Goal: Communication & Community: Answer question/provide support

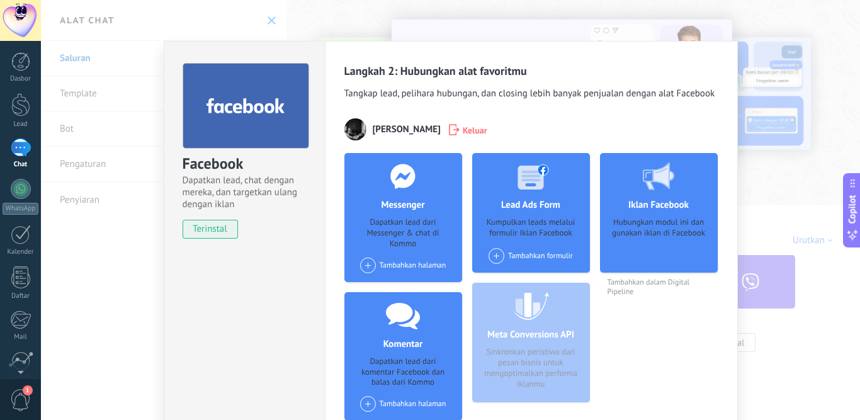
click at [368, 265] on span at bounding box center [368, 265] width 16 height 16
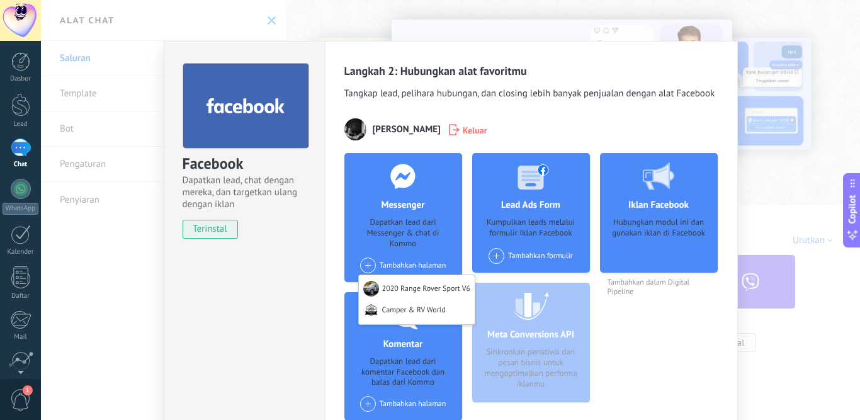
click at [405, 311] on div "Camper & RV World" at bounding box center [417, 312] width 116 height 25
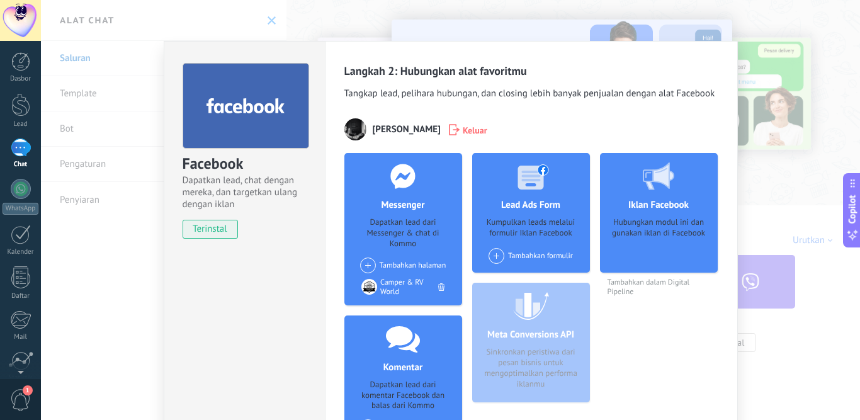
click at [128, 291] on div "Facebook Dapatkan lead, chat dengan mereka, dan targetkan ulang dengan iklan te…" at bounding box center [450, 210] width 819 height 420
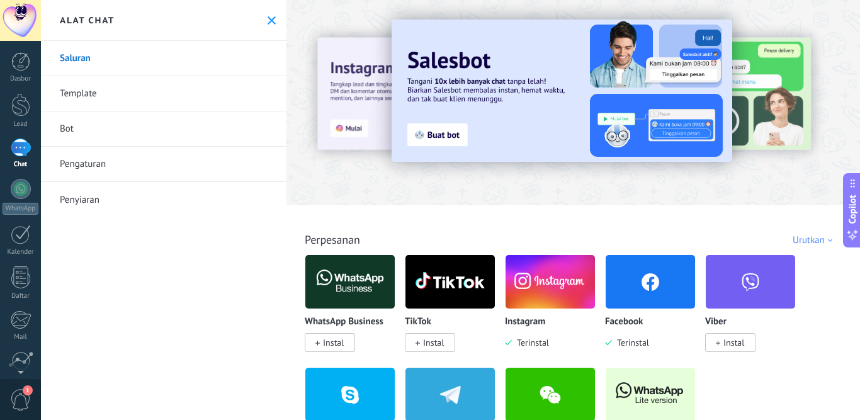
click at [271, 19] on button at bounding box center [271, 20] width 11 height 11
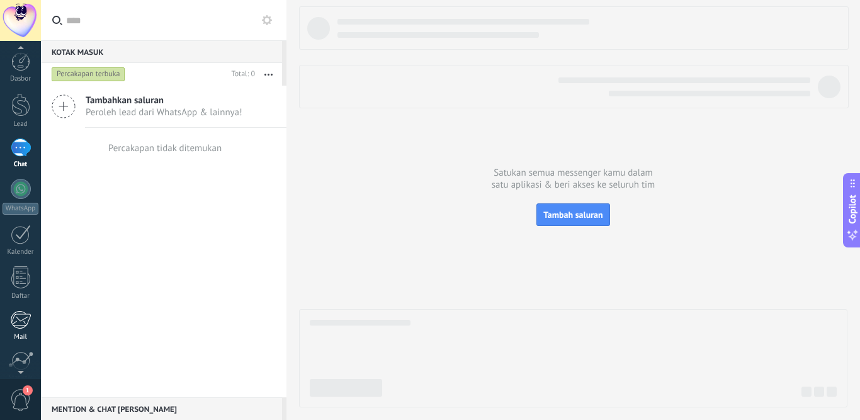
scroll to position [104, 0]
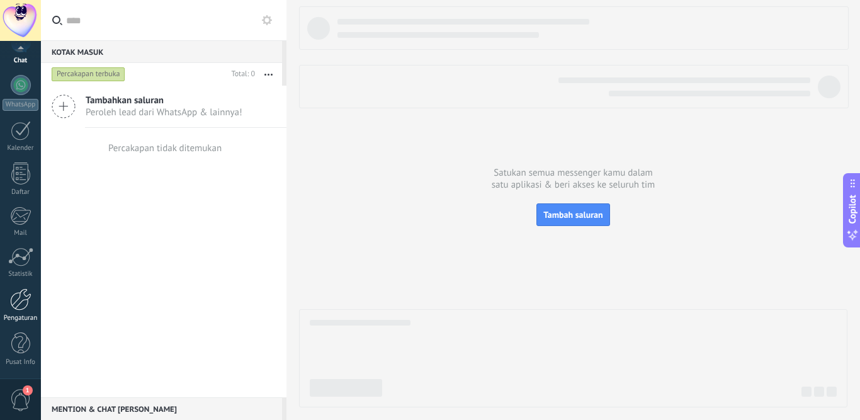
click at [23, 298] on div at bounding box center [20, 299] width 21 height 22
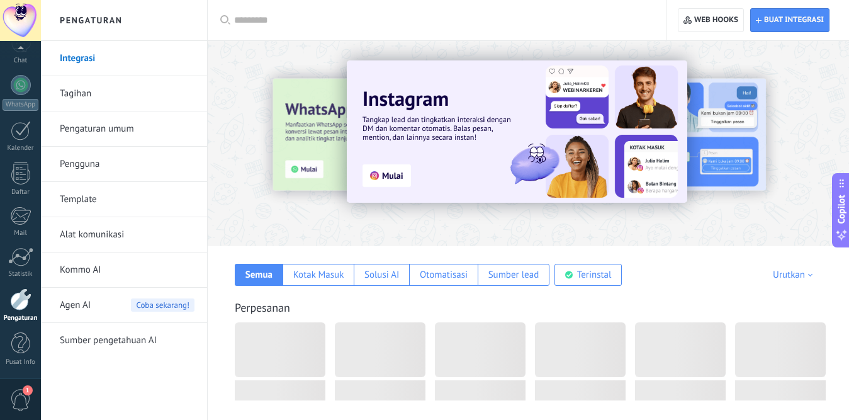
click at [94, 237] on link "Alat komunikasi" at bounding box center [127, 234] width 135 height 35
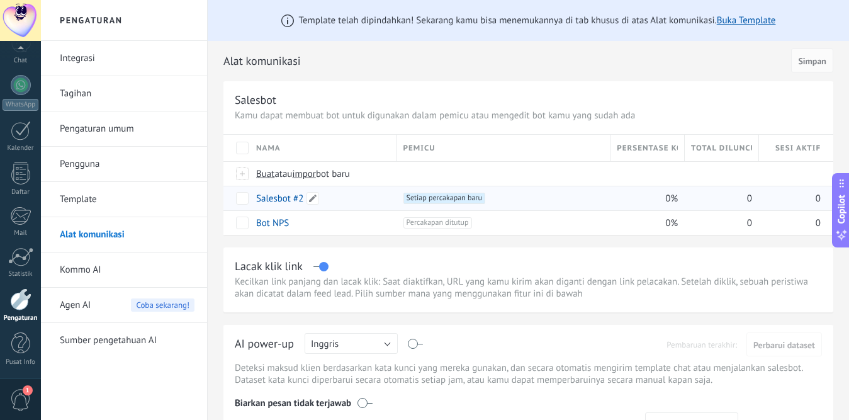
click at [263, 198] on link "Salesbot #2" at bounding box center [279, 199] width 47 height 12
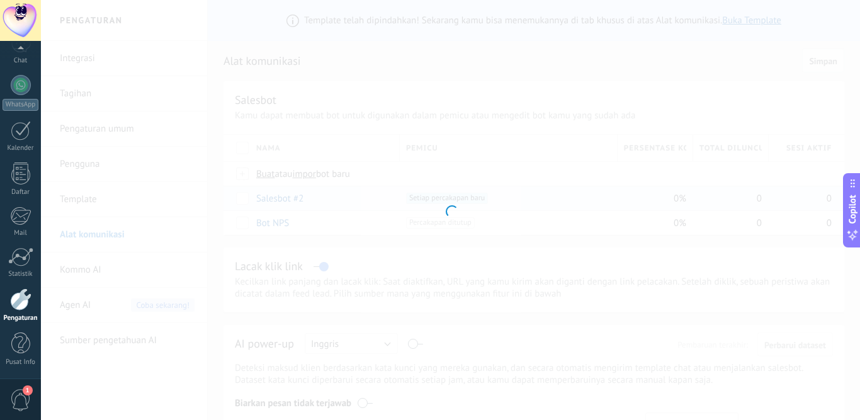
type input "**********"
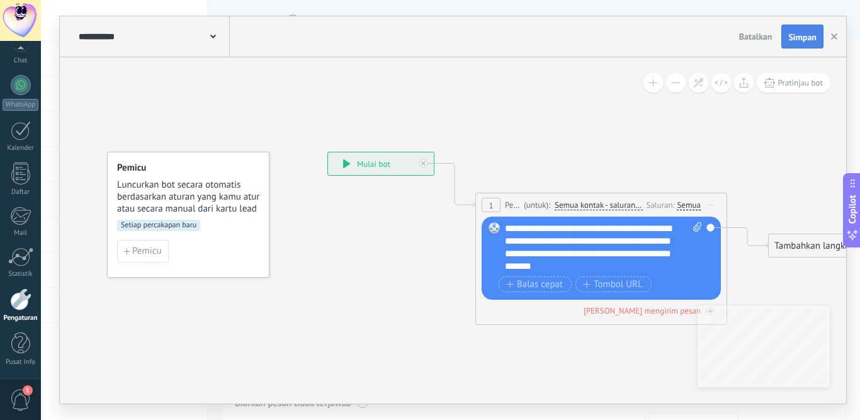
click at [800, 37] on span "Simpan" at bounding box center [802, 37] width 28 height 9
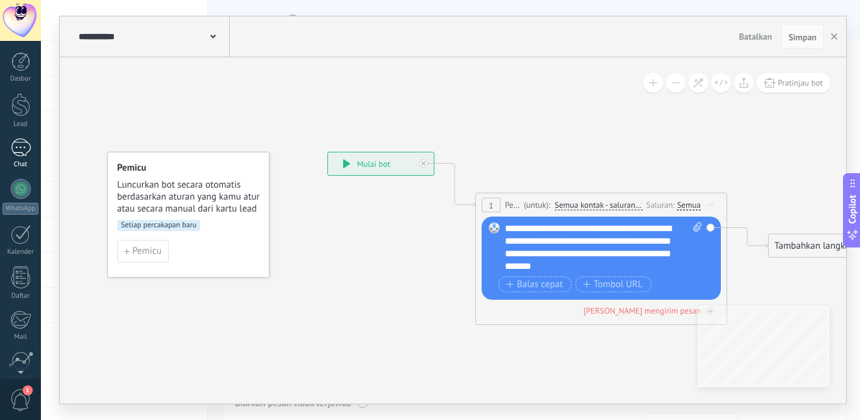
click at [21, 152] on div at bounding box center [21, 148] width 20 height 18
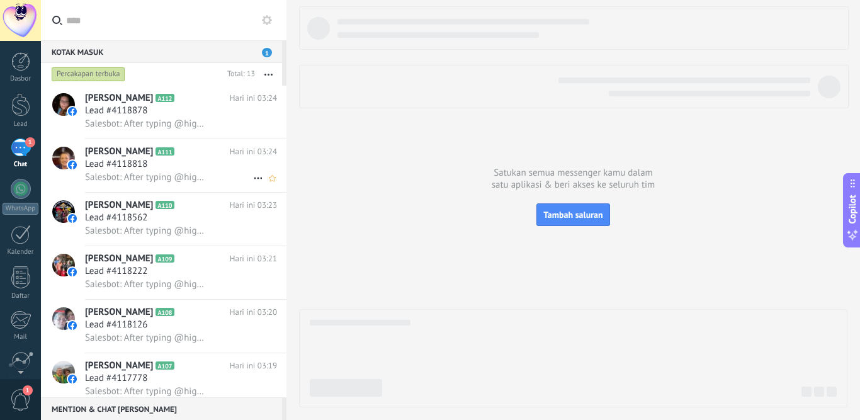
click at [145, 180] on span "Salesbot: After typing @highlight,FOLLOW our page and validate your entry here👉…" at bounding box center [146, 177] width 123 height 12
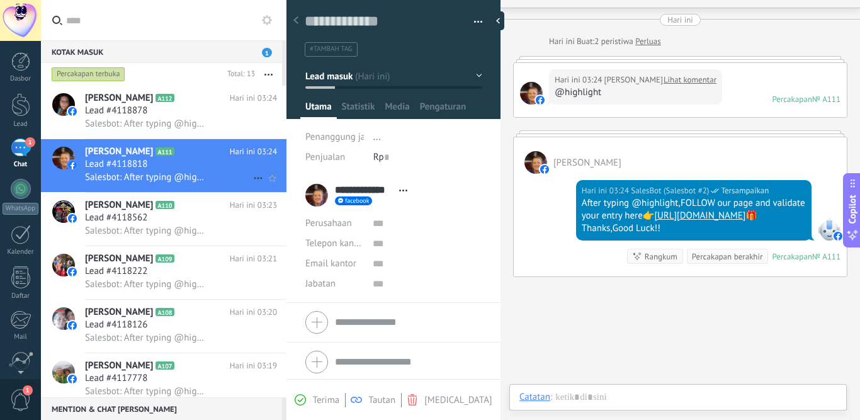
scroll to position [19, 0]
click at [145, 214] on span "Lead #4118562" at bounding box center [116, 218] width 62 height 13
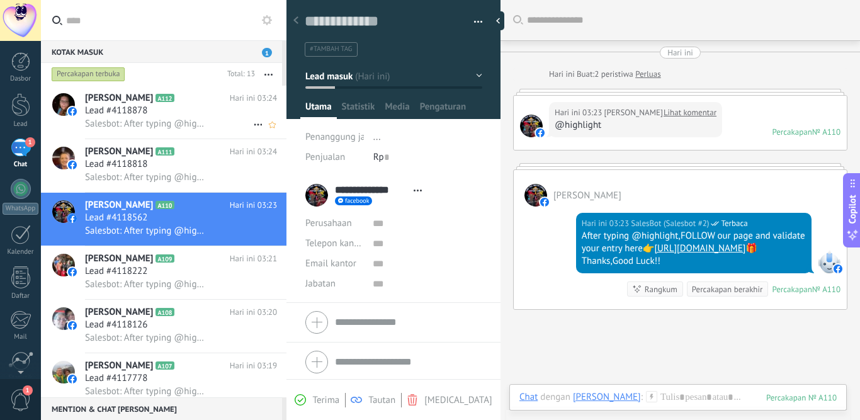
click at [117, 119] on span "Salesbot: After typing @highlight,FOLLOW our page and validate your entry here👉…" at bounding box center [146, 124] width 123 height 12
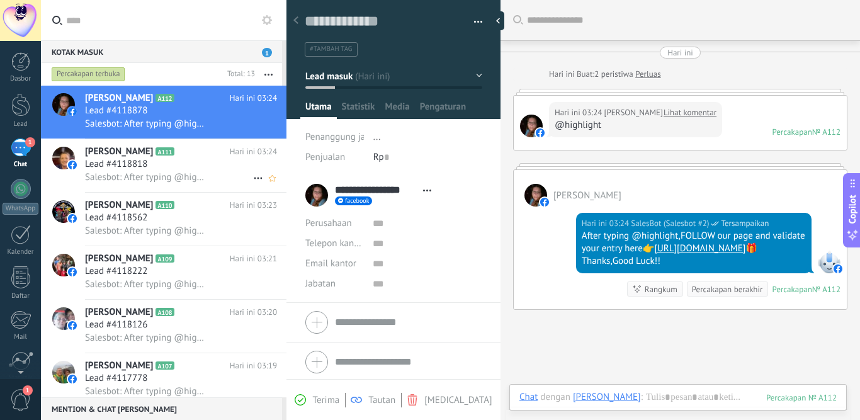
scroll to position [33, 0]
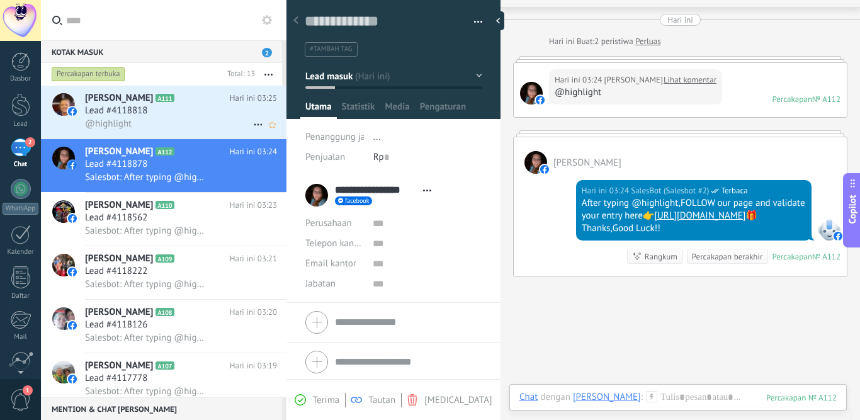
click at [152, 111] on h3 "Lead #4118818" at bounding box center [119, 111] width 69 height 13
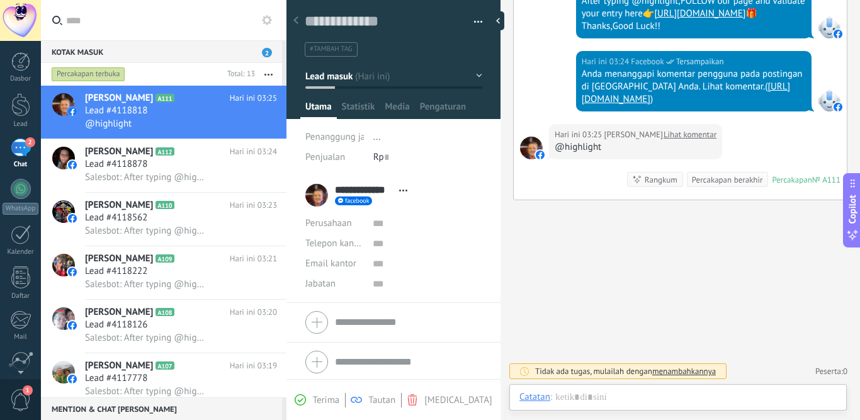
scroll to position [8, 0]
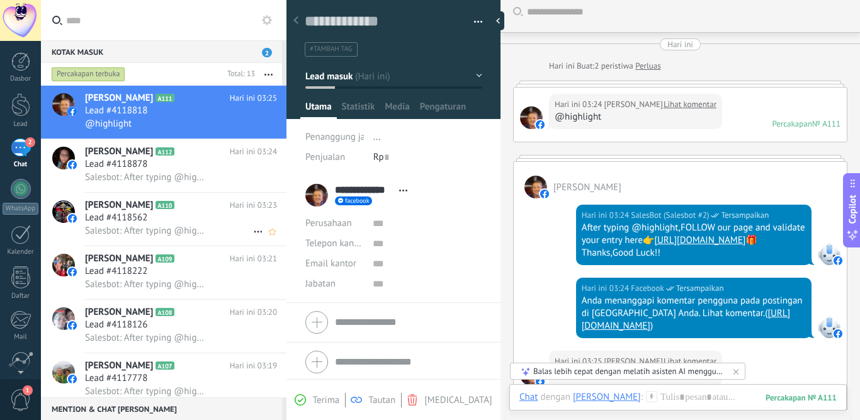
click at [182, 238] on div "Kenneth Lehman A110 Hari ini 03:23 Lead #4118562 Salesbot: After typing @highli…" at bounding box center [185, 219] width 201 height 53
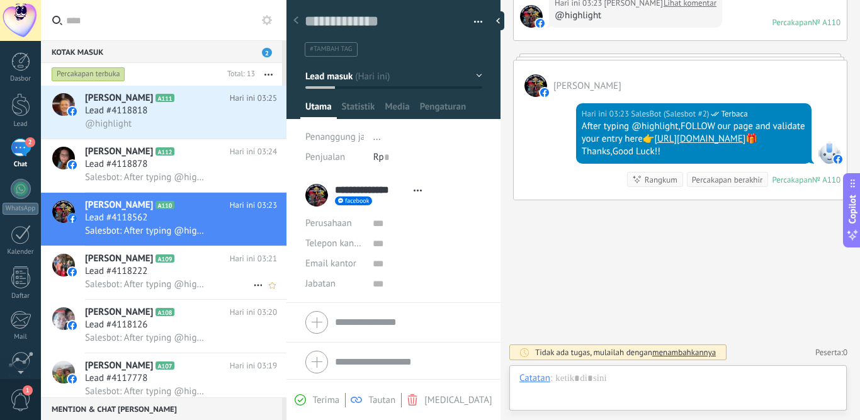
scroll to position [19, 0]
click at [188, 292] on div "Roxanne Smith A109 Hari ini 03:21 Lead #4118222 Salesbot: After typing @highlig…" at bounding box center [185, 272] width 201 height 53
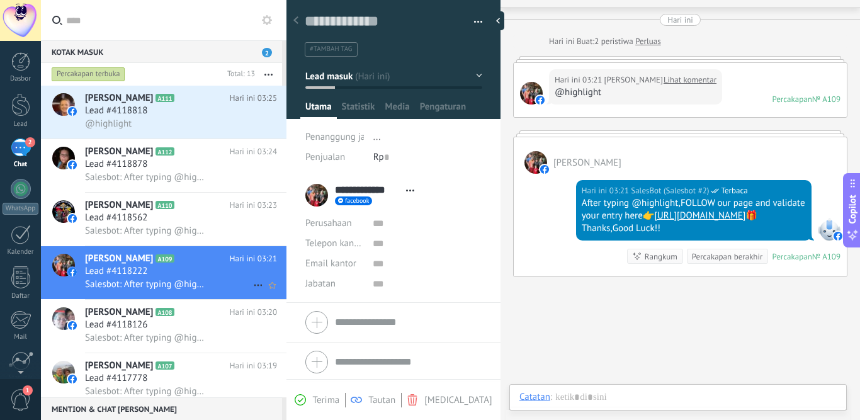
scroll to position [19, 0]
click at [174, 324] on div "Lead #4118126" at bounding box center [181, 325] width 192 height 13
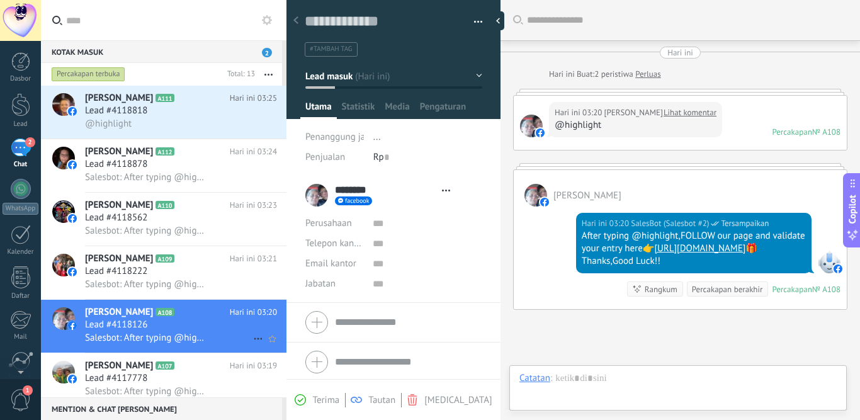
type textarea "**********"
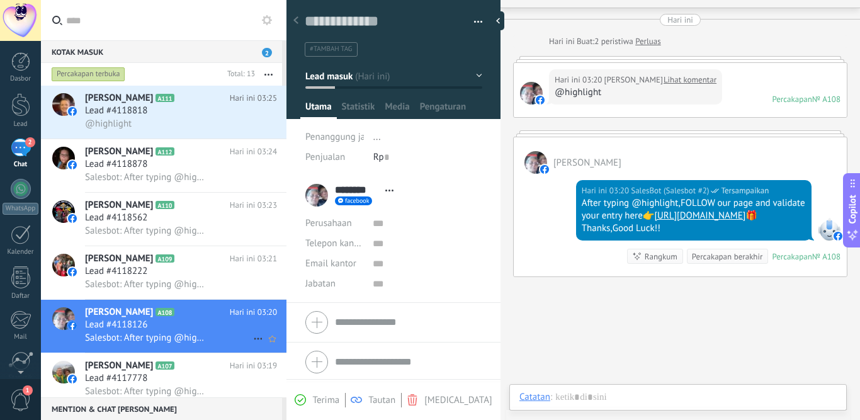
scroll to position [19, 0]
